Goal: Information Seeking & Learning: Learn about a topic

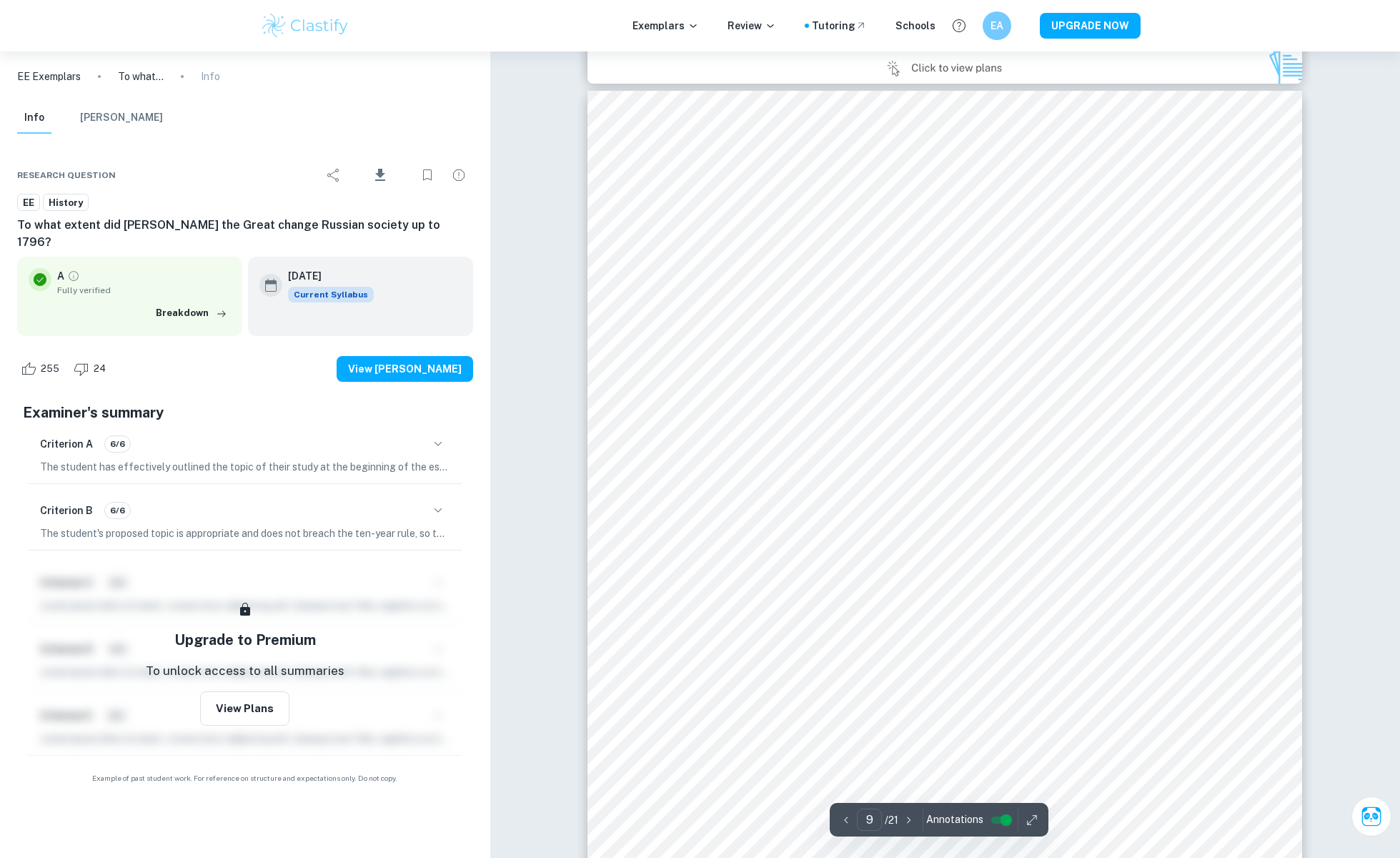
scroll to position [8470, 0]
click at [59, 459] on p "The student has effectively outlined the topic of their study at the beginning …" at bounding box center [245, 467] width 410 height 15
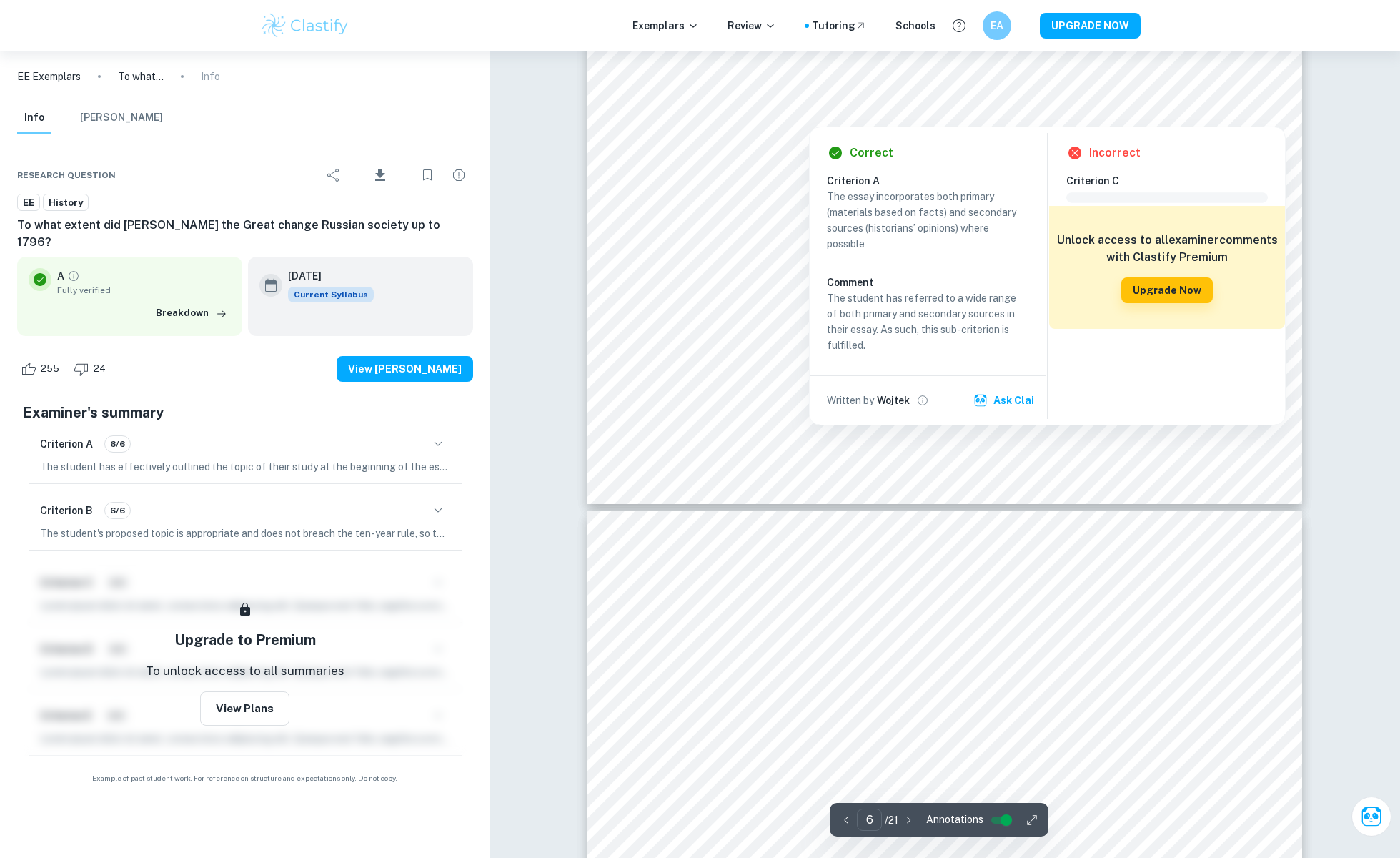
scroll to position [5906, 0]
